Goal: Information Seeking & Learning: Learn about a topic

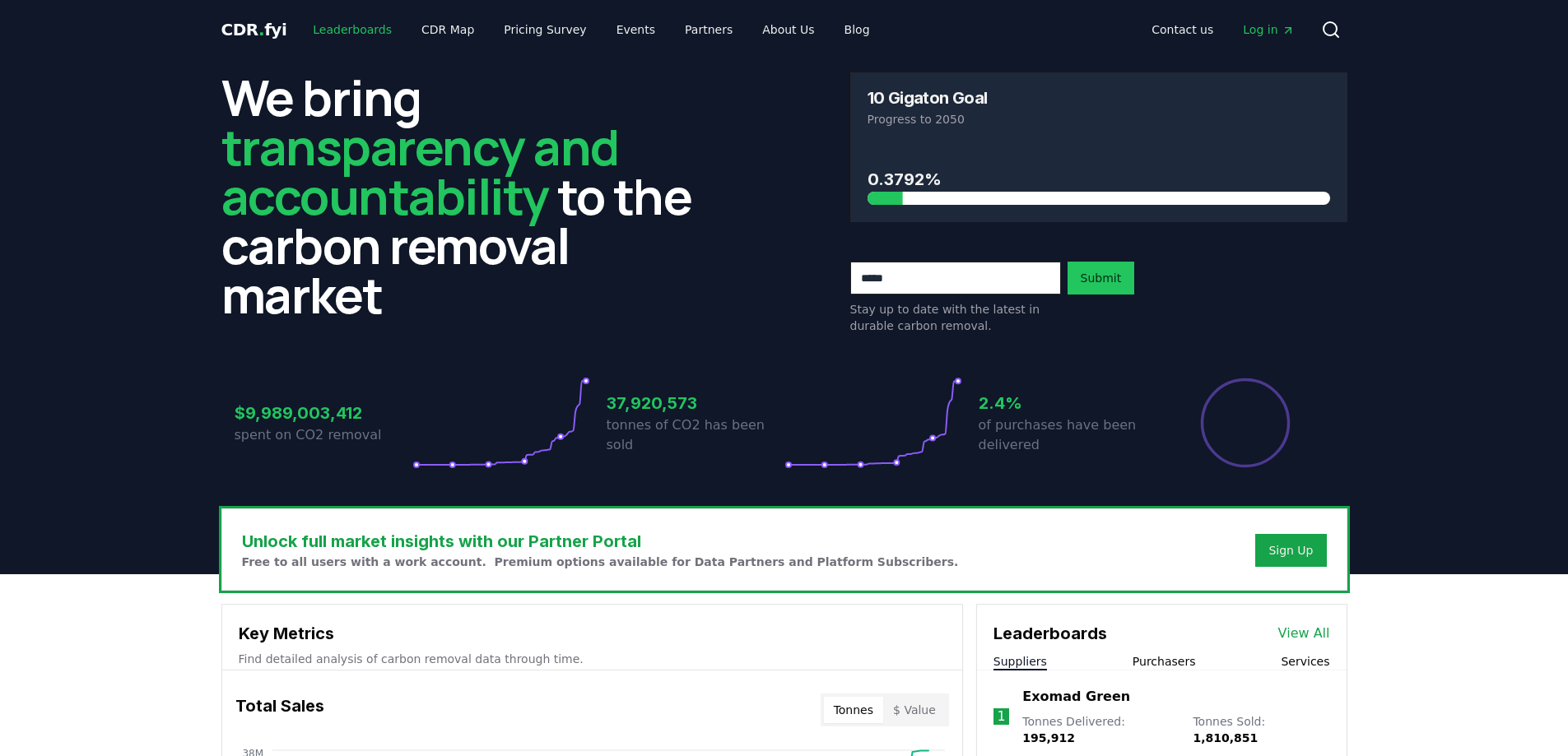
drag, startPoint x: 373, startPoint y: 27, endPoint x: 708, endPoint y: 205, distance: 379.4
click at [373, 27] on link "Leaderboards" at bounding box center [352, 30] width 106 height 30
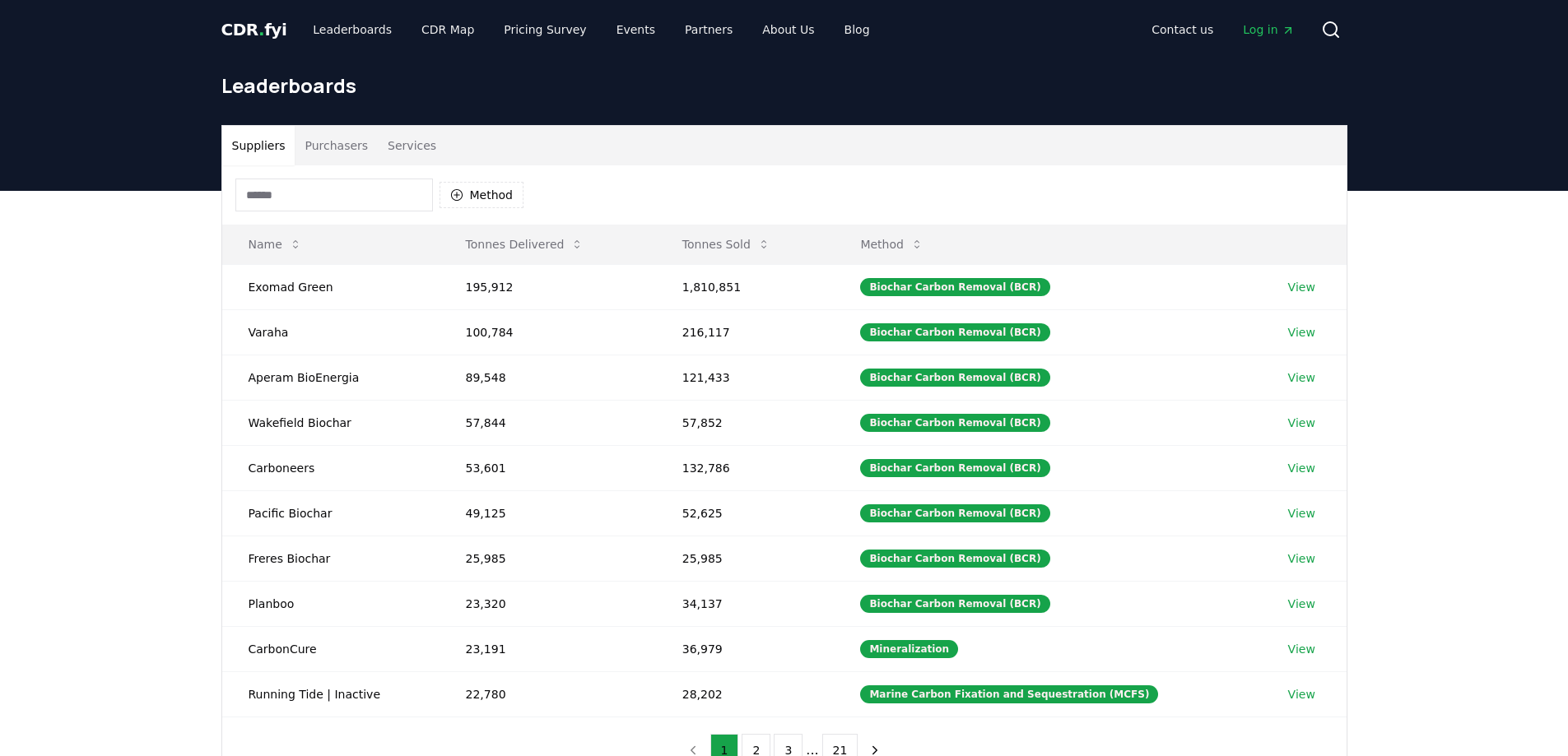
click at [346, 149] on button "Purchasers" at bounding box center [335, 145] width 83 height 39
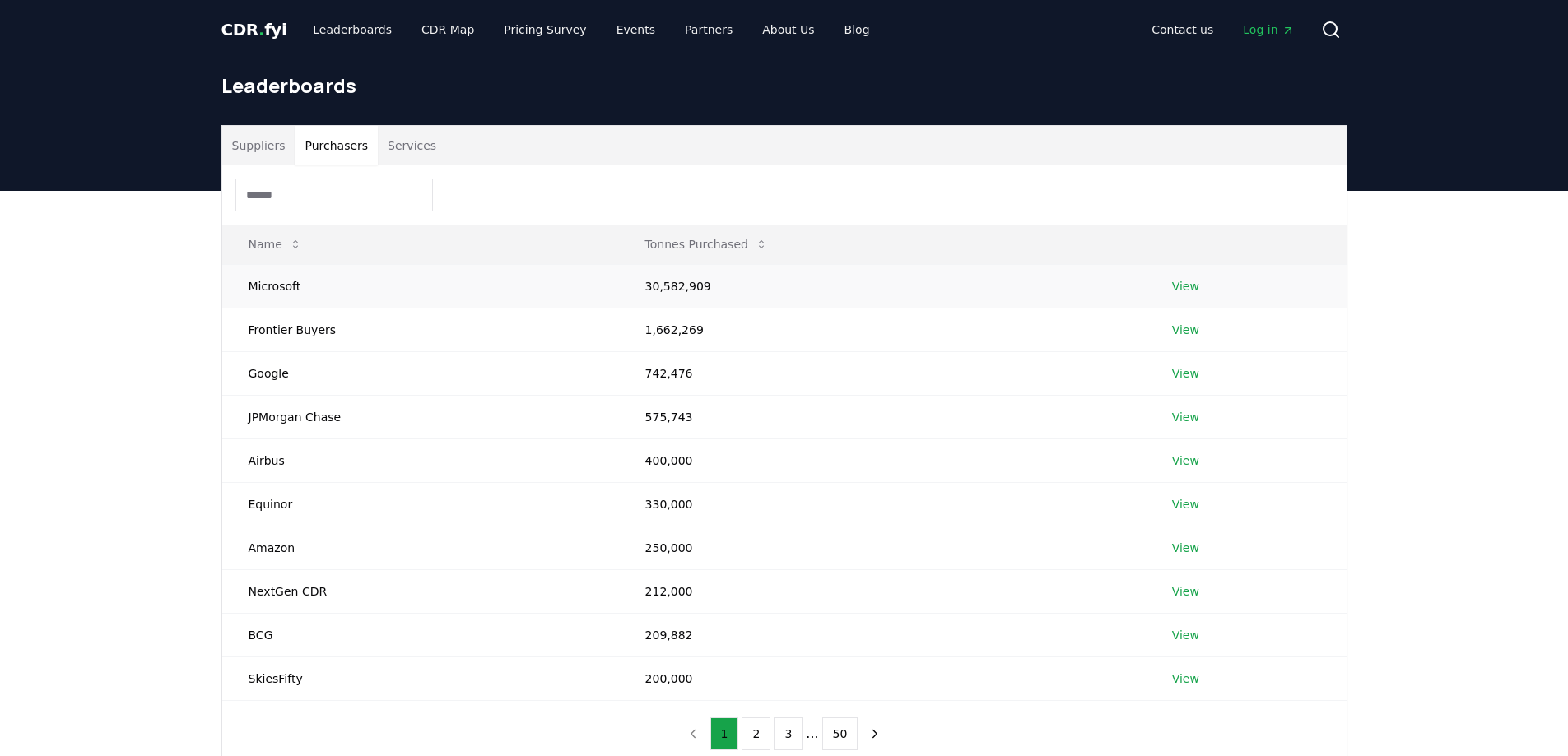
click at [1187, 281] on link "View" at bounding box center [1185, 286] width 28 height 16
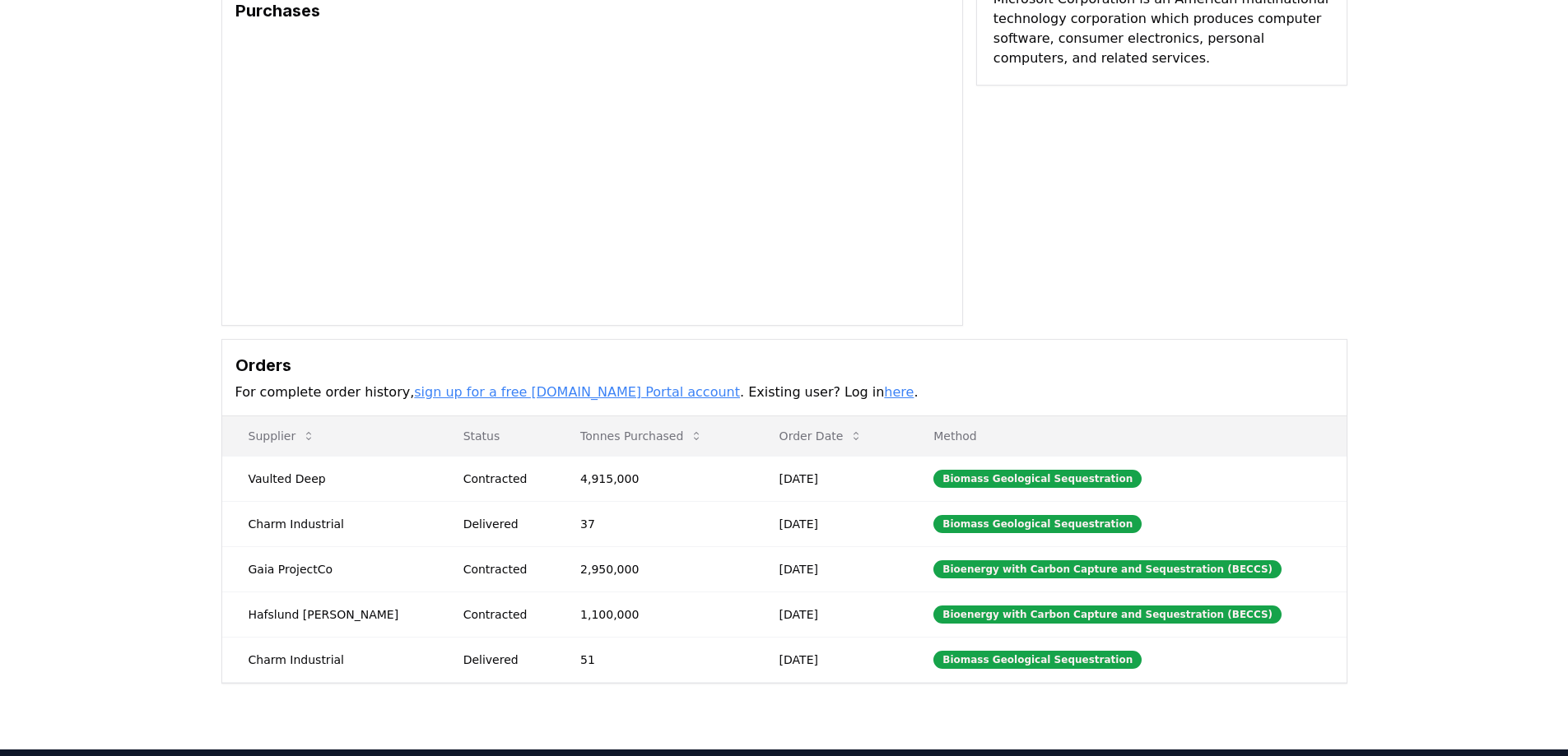
scroll to position [329, 0]
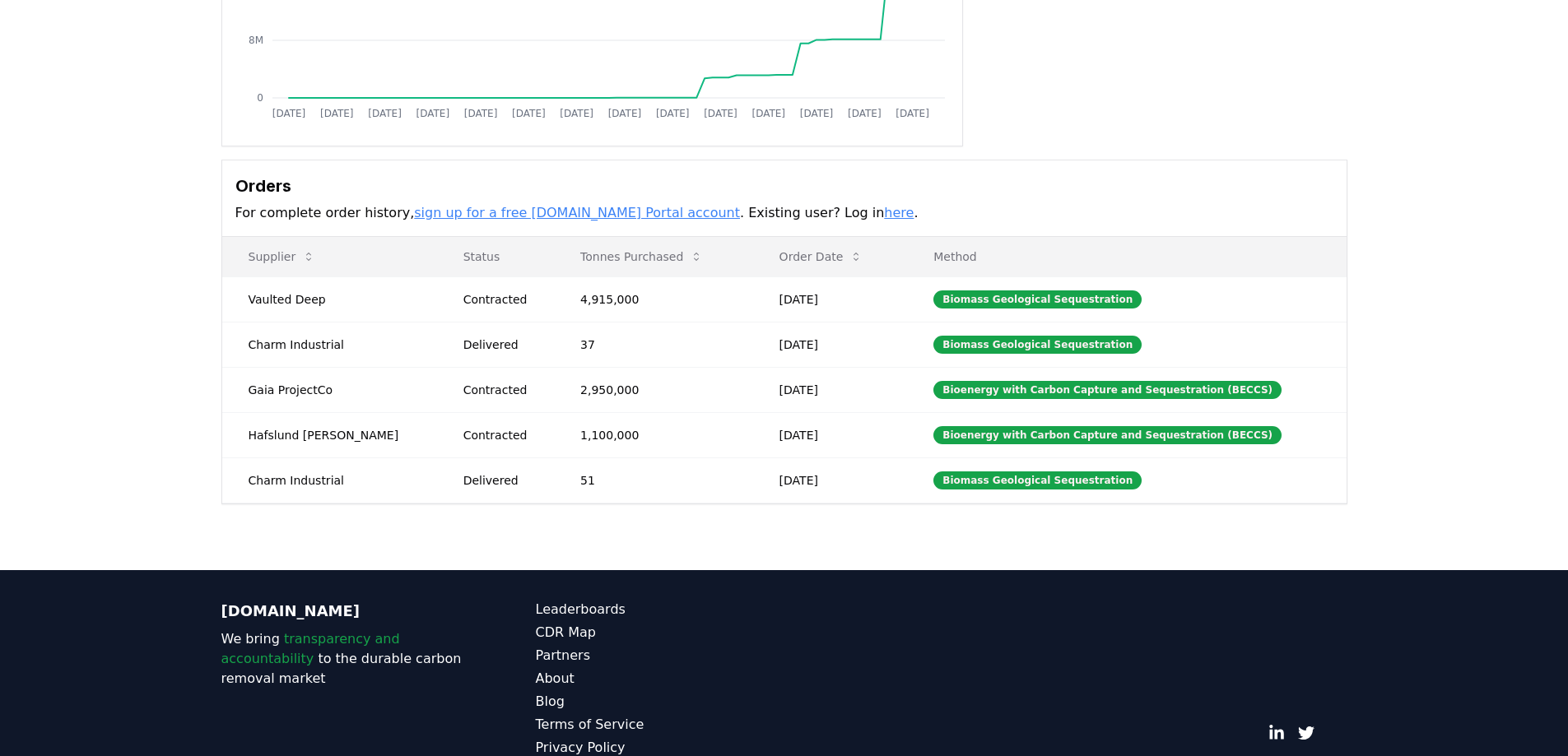
click at [519, 211] on link "sign up for a free [DOMAIN_NAME] Portal account" at bounding box center [577, 212] width 326 height 15
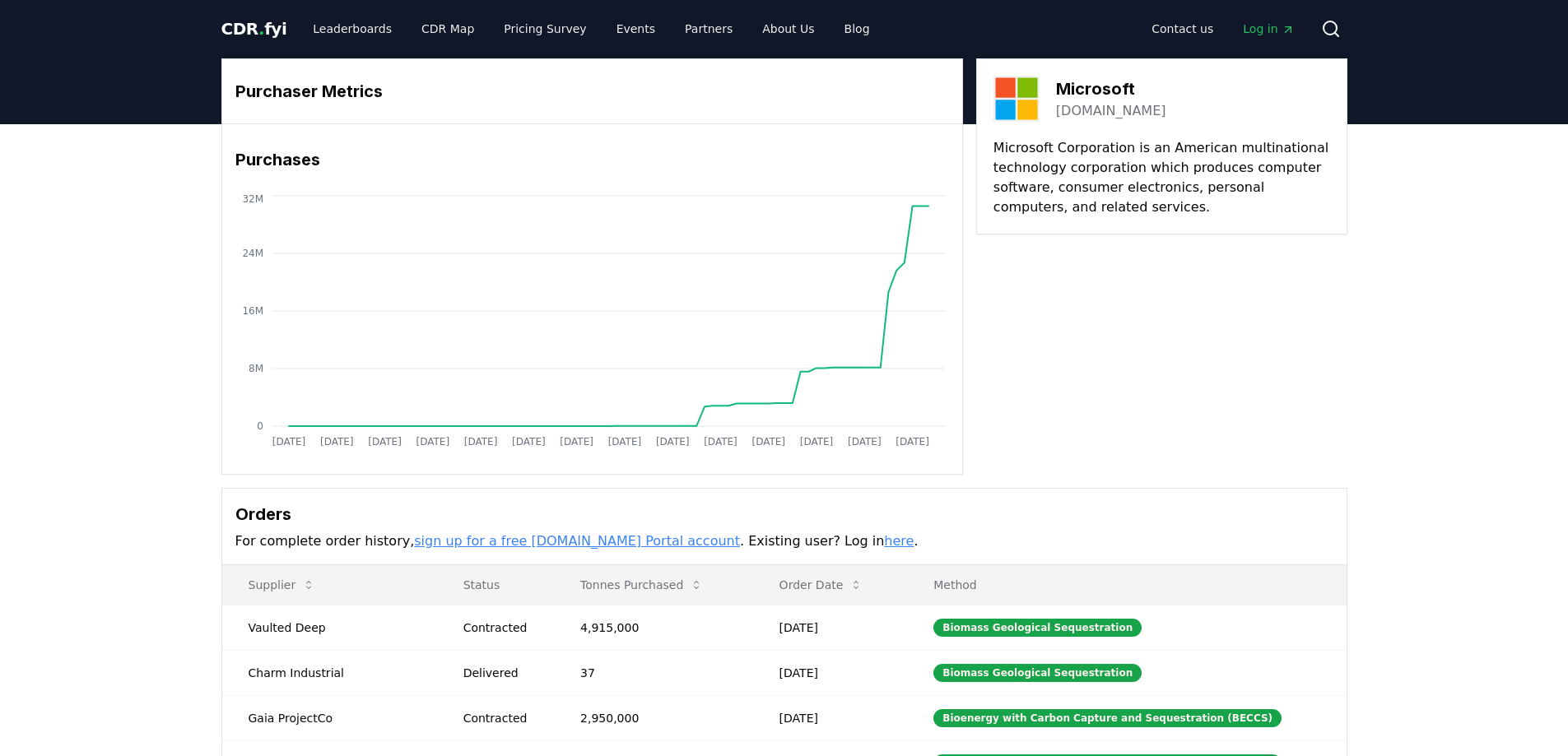
scroll to position [0, 0]
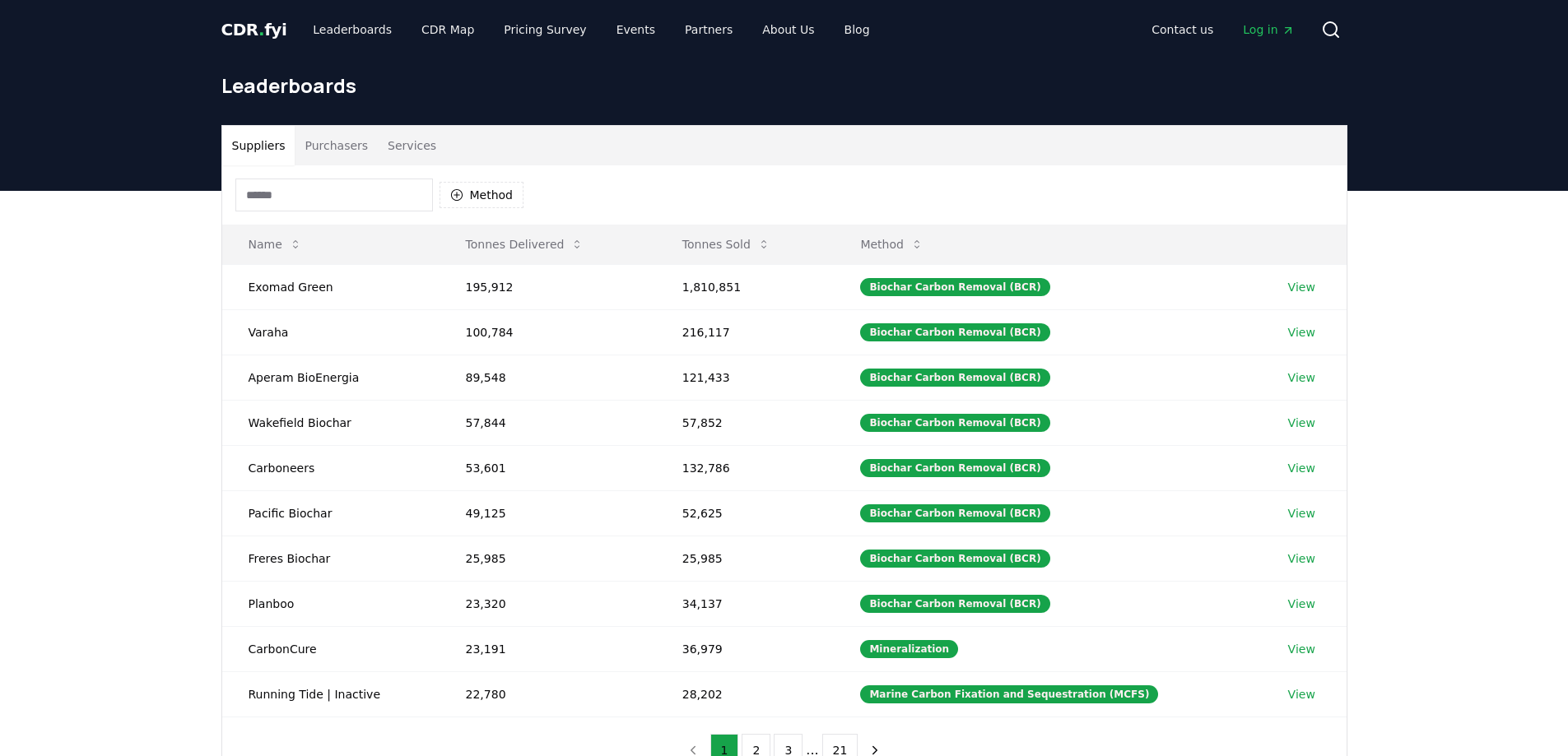
click at [348, 148] on button "Purchasers" at bounding box center [335, 145] width 83 height 39
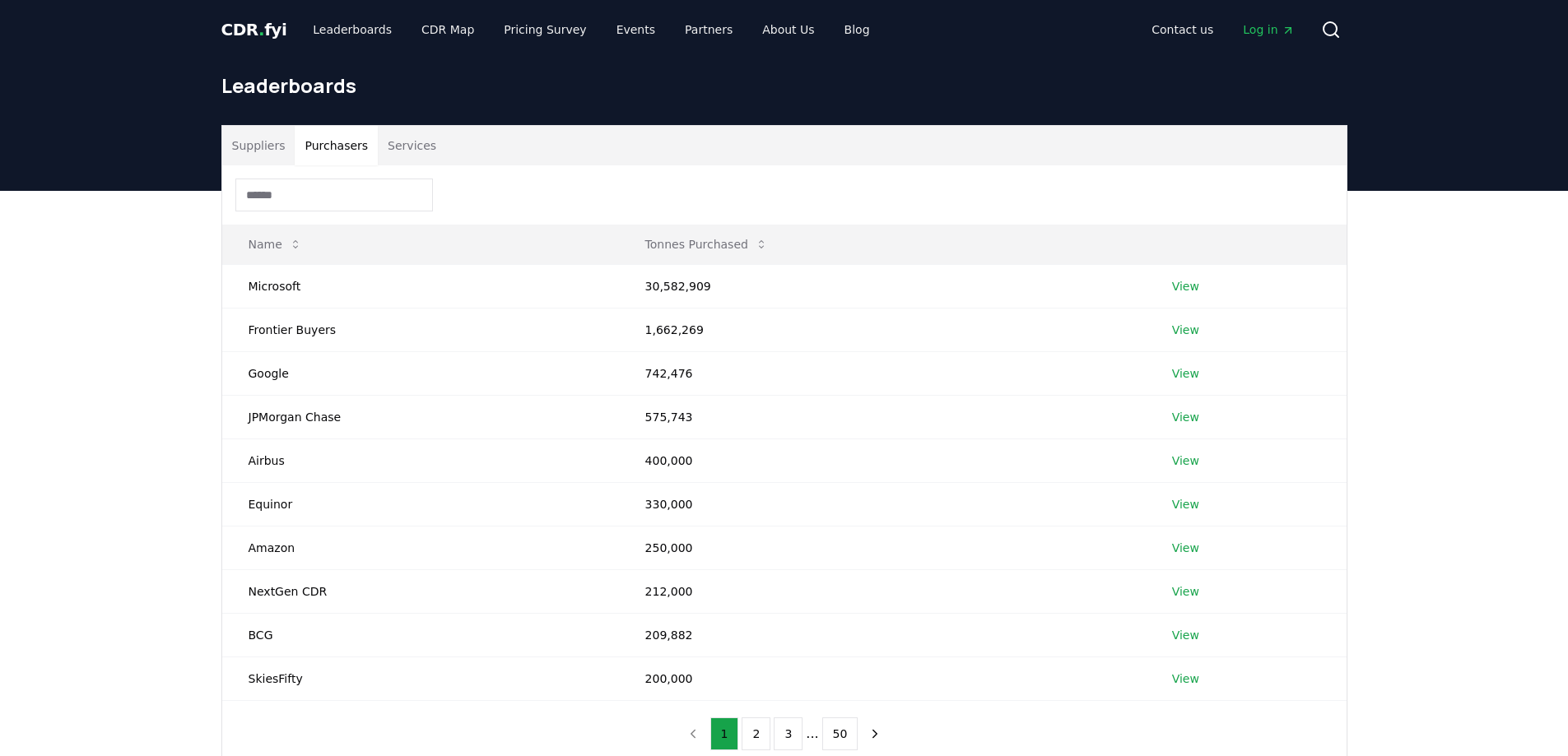
click at [276, 195] on input at bounding box center [333, 195] width 197 height 33
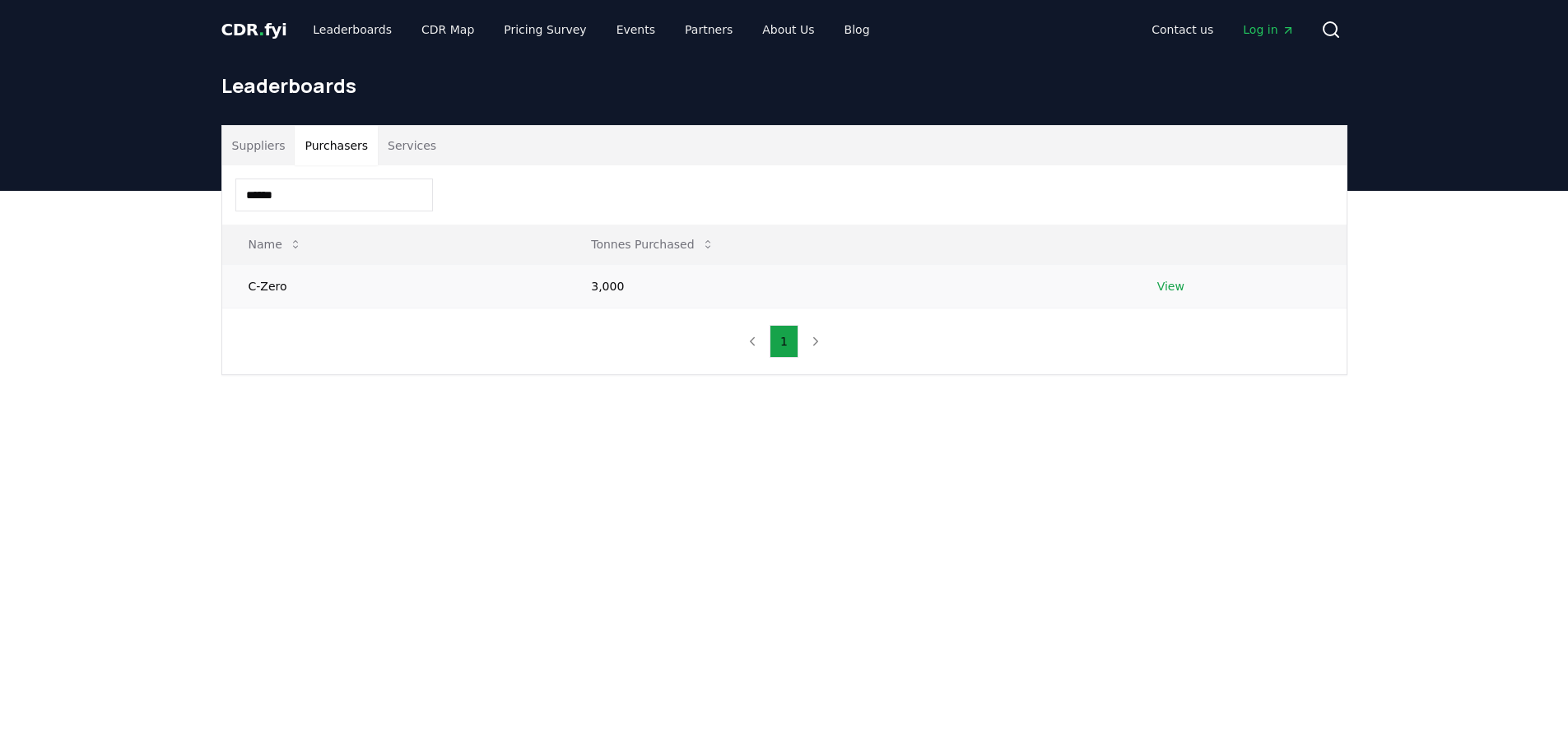
type input "******"
click at [1167, 286] on link "View" at bounding box center [1170, 286] width 28 height 16
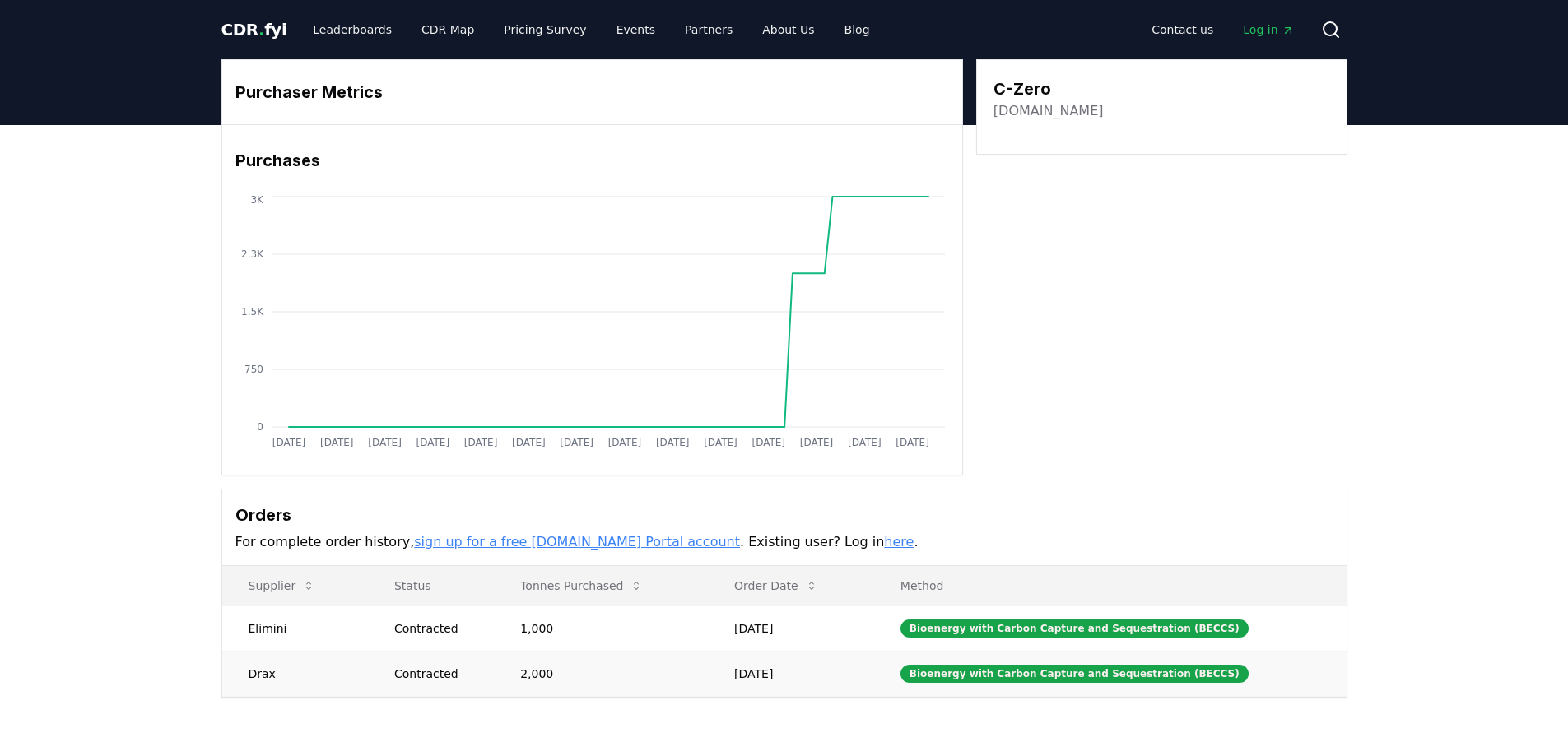
click at [553, 668] on td "2,000" at bounding box center [601, 674] width 214 height 46
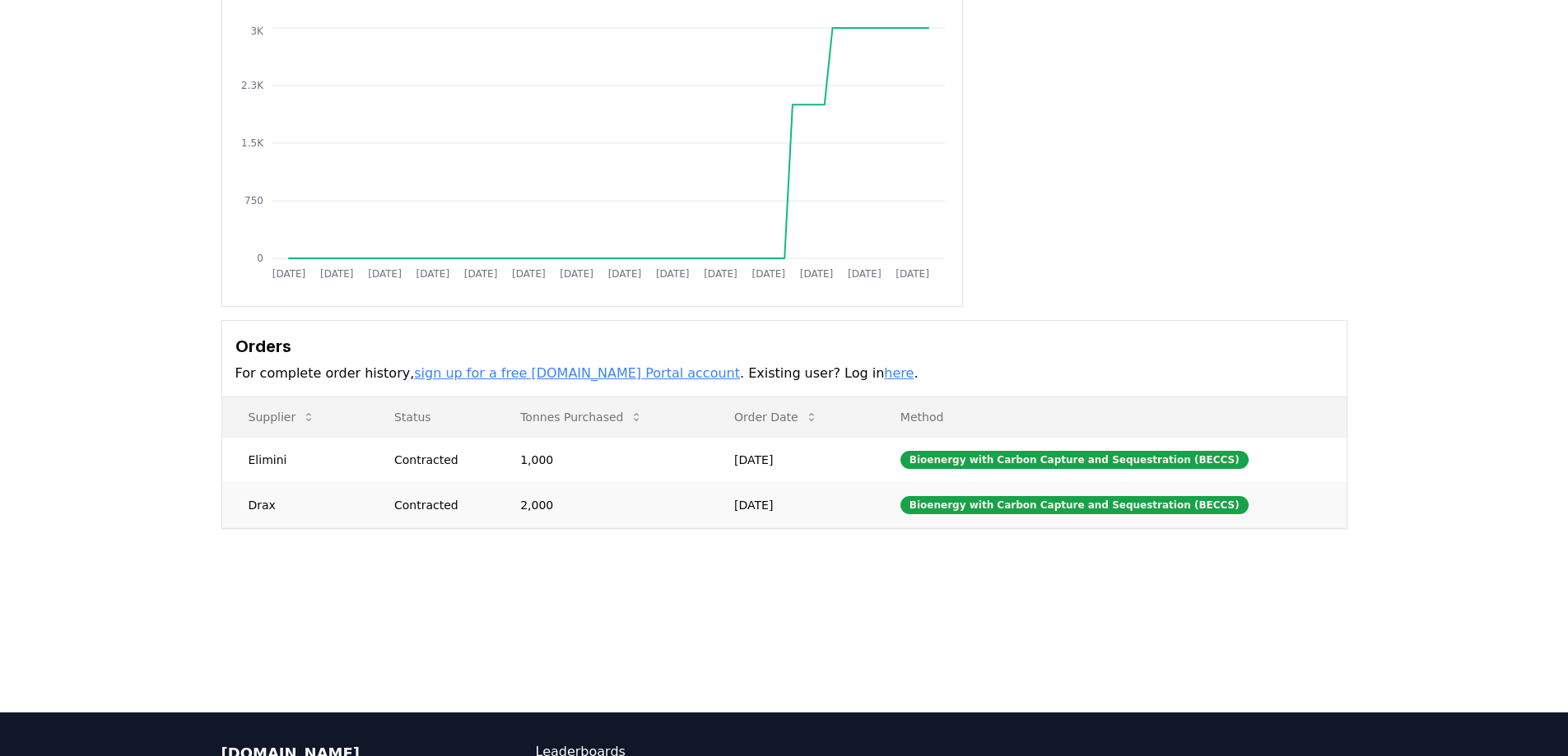
scroll to position [329, 0]
